Goal: Information Seeking & Learning: Learn about a topic

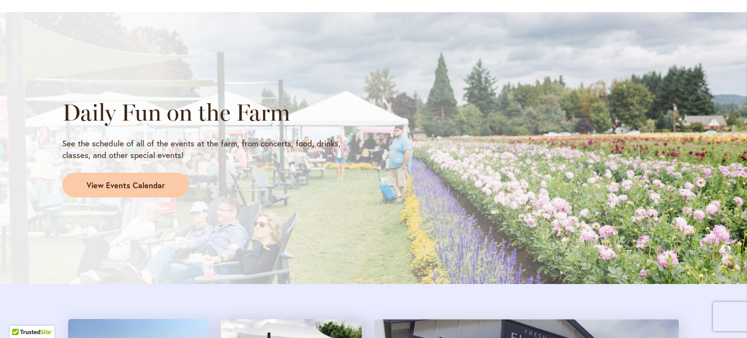
scroll to position [797, 0]
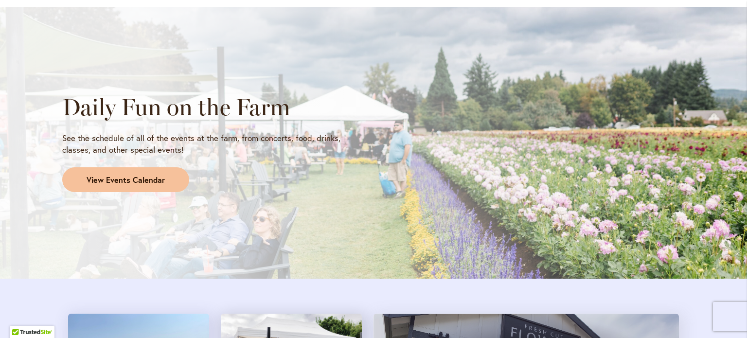
type input "**********"
click at [144, 178] on span "View Events Calendar" at bounding box center [126, 180] width 78 height 11
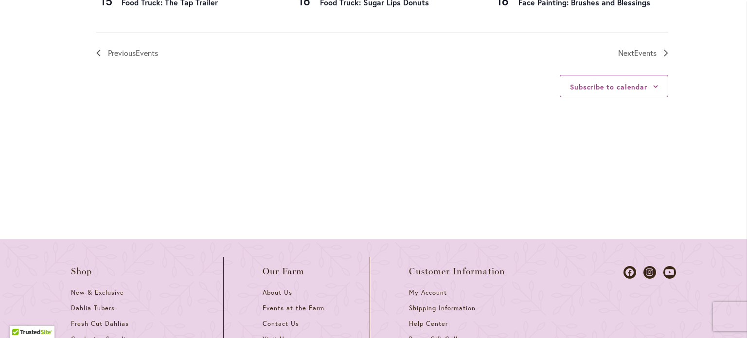
scroll to position [1283, 0]
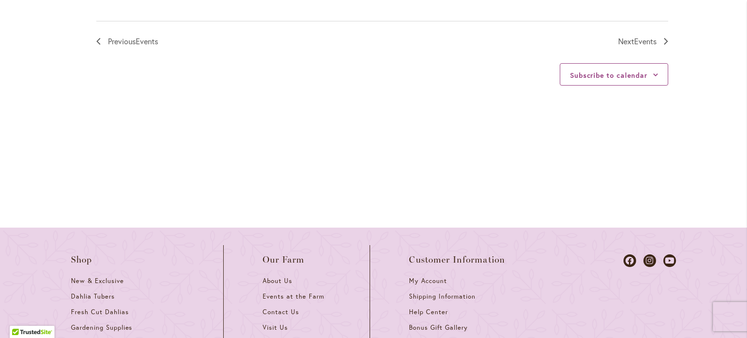
type input "**********"
click at [654, 45] on link "Next Events" at bounding box center [643, 41] width 50 height 13
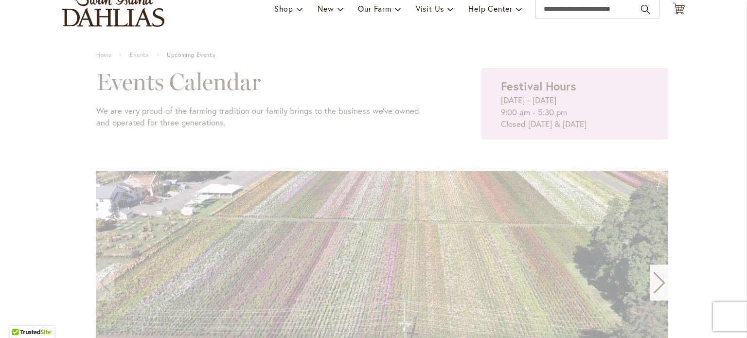
scroll to position [82, 0]
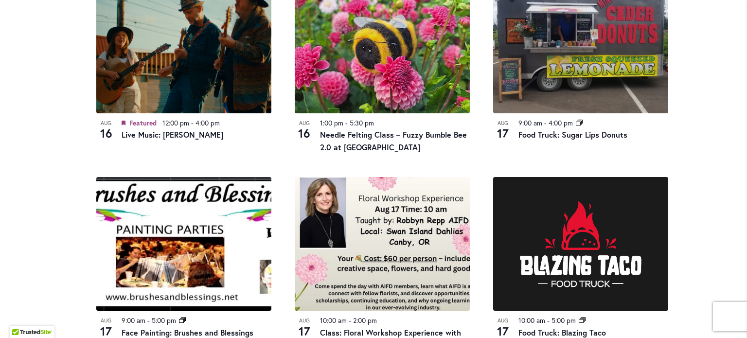
scroll to position [957, 0]
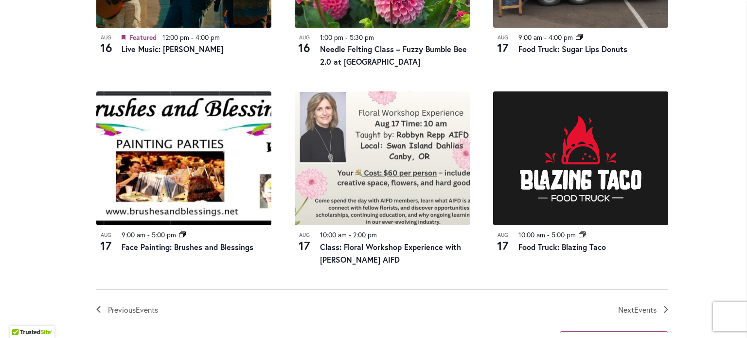
scroll to position [1055, 0]
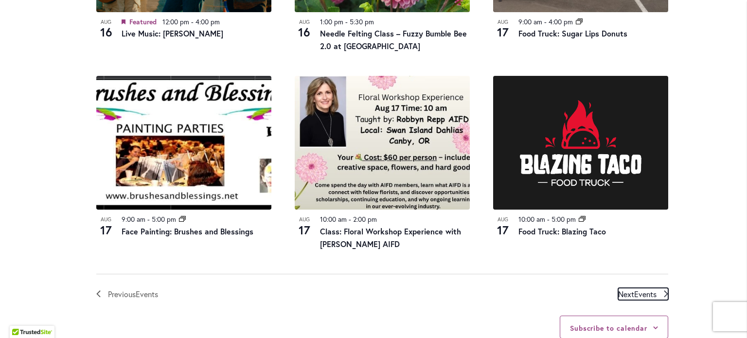
click at [638, 297] on span "Events" at bounding box center [645, 294] width 22 height 10
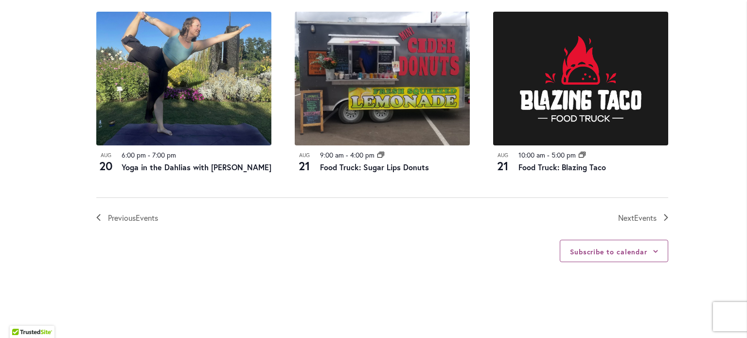
scroll to position [1216, 0]
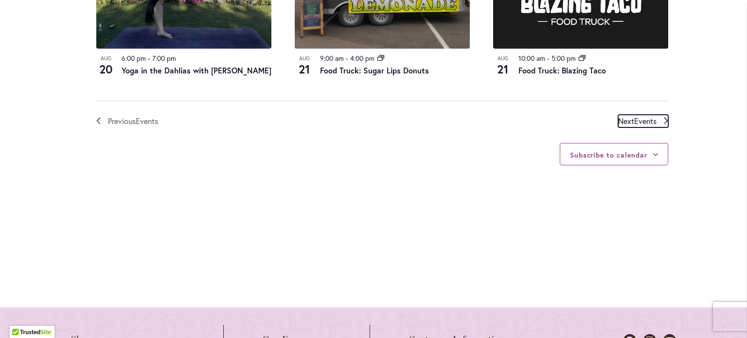
click at [629, 127] on span "Next Events" at bounding box center [637, 121] width 38 height 13
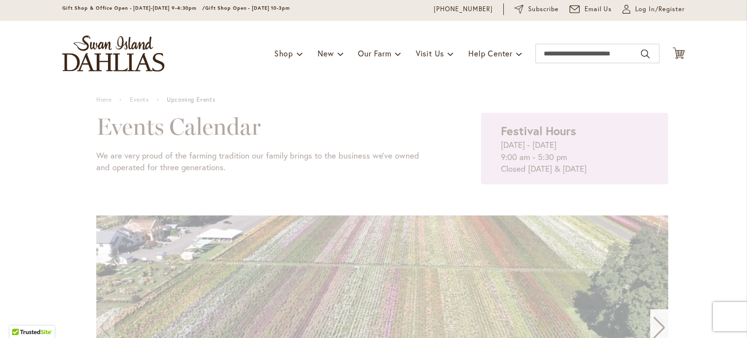
scroll to position [195, 0]
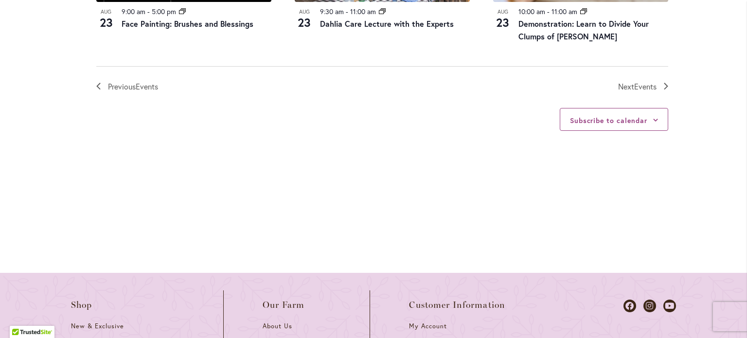
scroll to position [1265, 0]
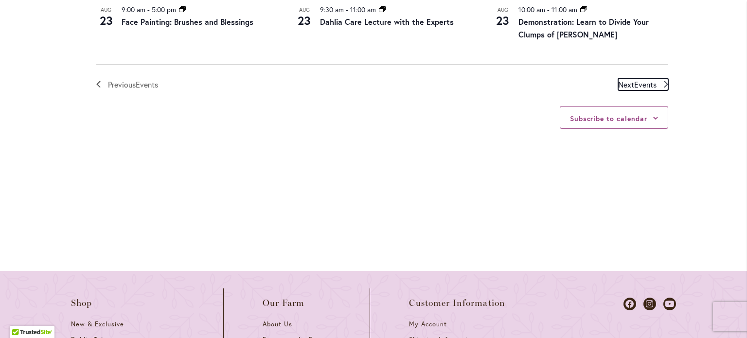
click at [627, 78] on span "Next Events" at bounding box center [637, 84] width 38 height 13
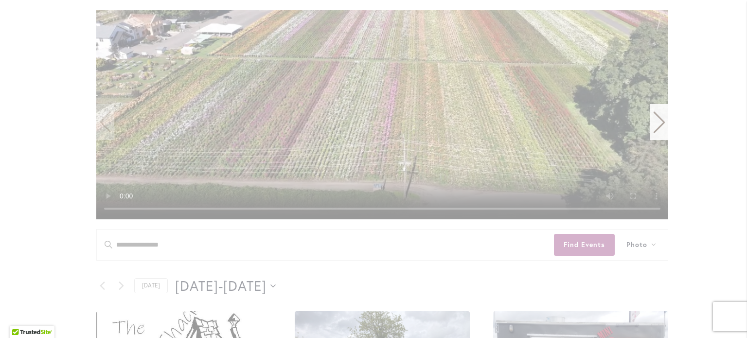
scroll to position [243, 0]
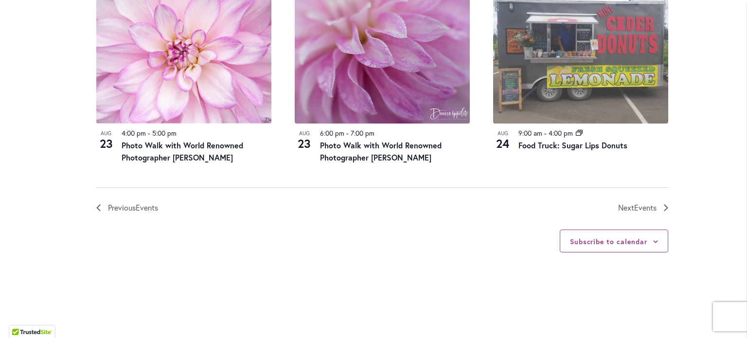
scroll to position [1216, 0]
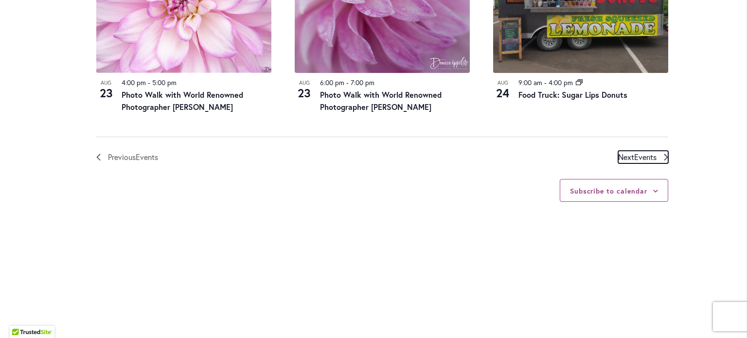
click at [630, 151] on span "Next Events" at bounding box center [637, 157] width 38 height 13
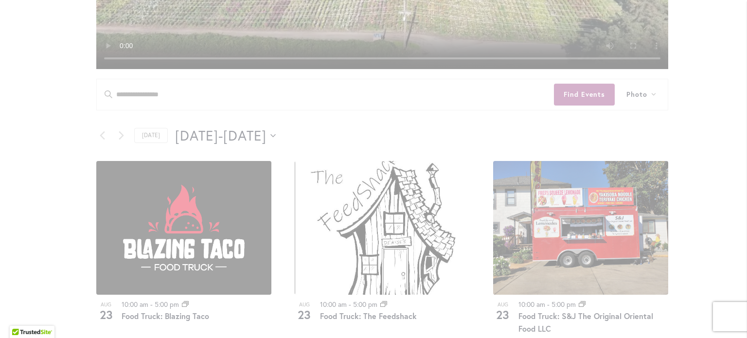
scroll to position [389, 0]
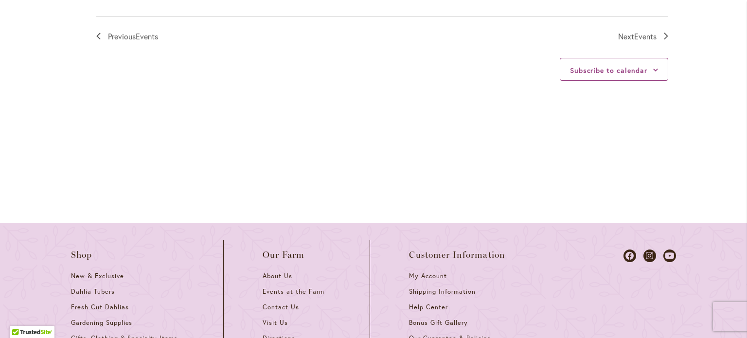
scroll to position [1314, 0]
